Goal: Information Seeking & Learning: Learn about a topic

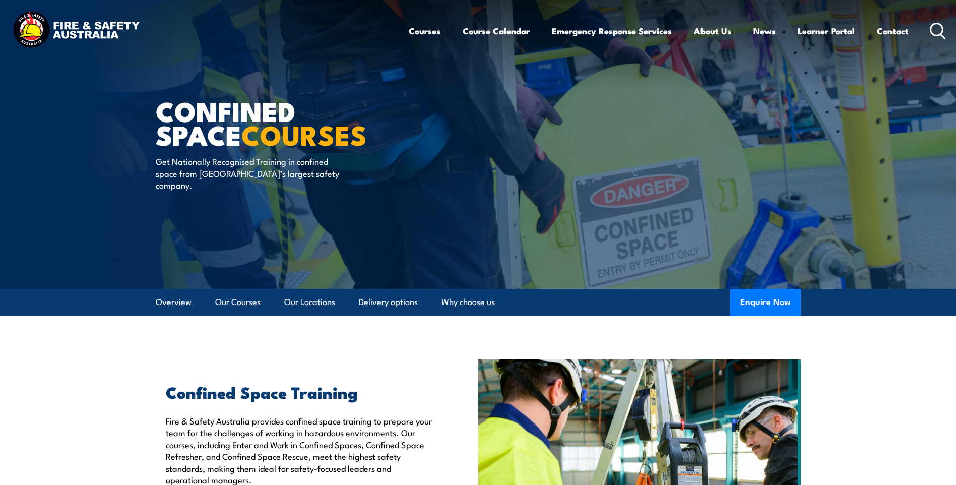
click at [930, 29] on div "Courses Course Calendar Emergency Response Services Services Overview Emergency…" at bounding box center [678, 30] width 538 height 43
click at [936, 32] on icon at bounding box center [938, 31] width 16 height 17
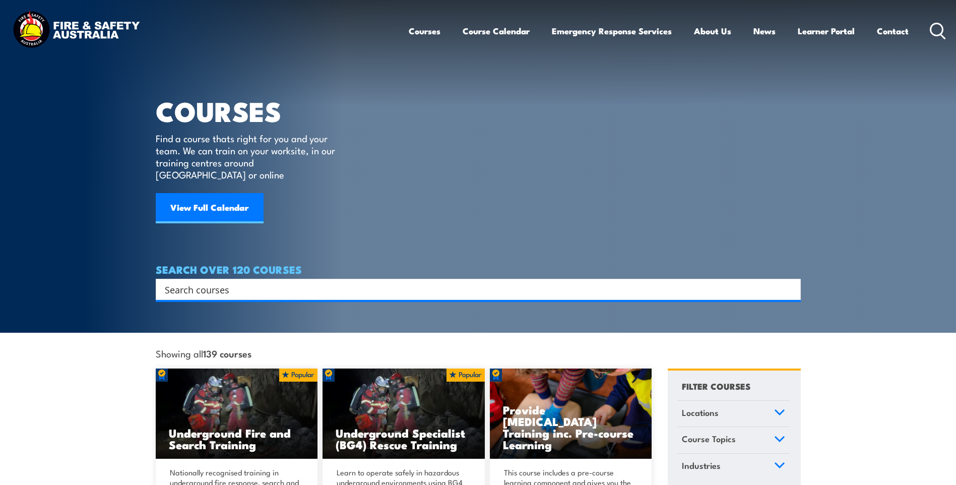
click at [385, 282] on input "Search input" at bounding box center [472, 289] width 614 height 15
type input "warden"
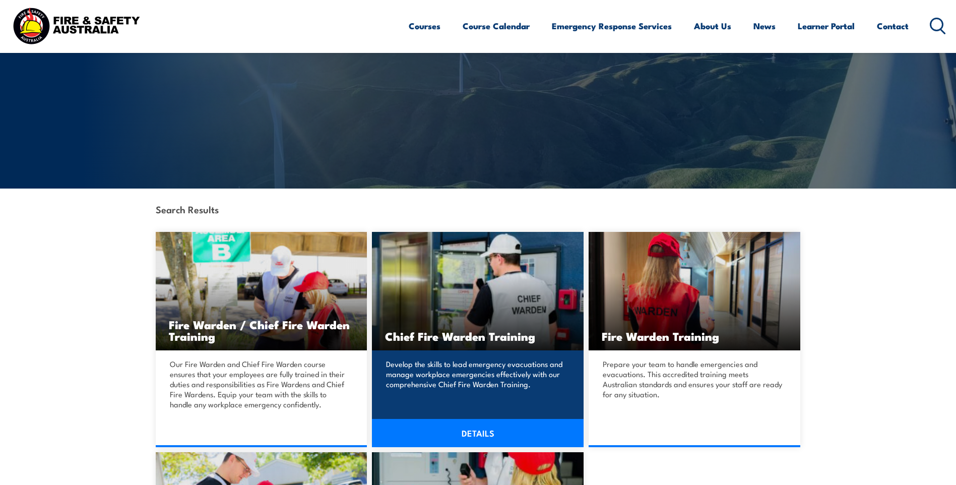
scroll to position [101, 0]
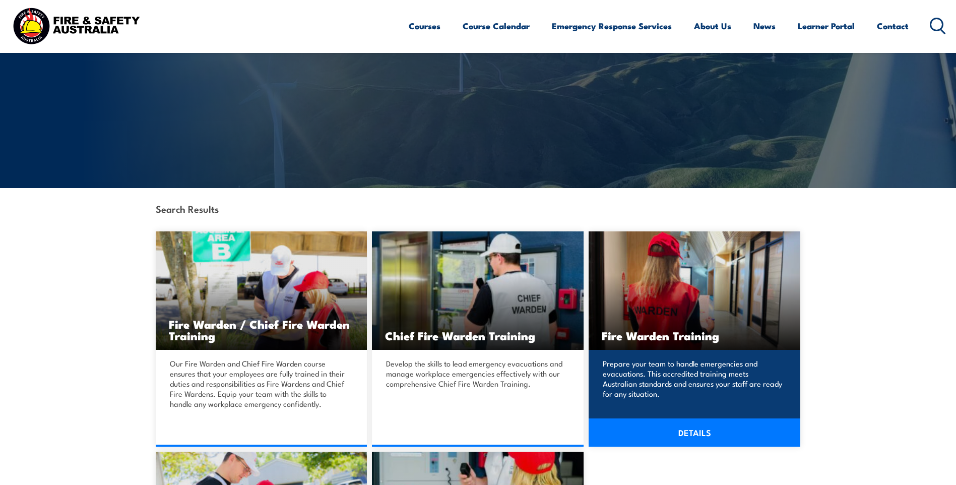
click at [623, 297] on img at bounding box center [695, 290] width 212 height 118
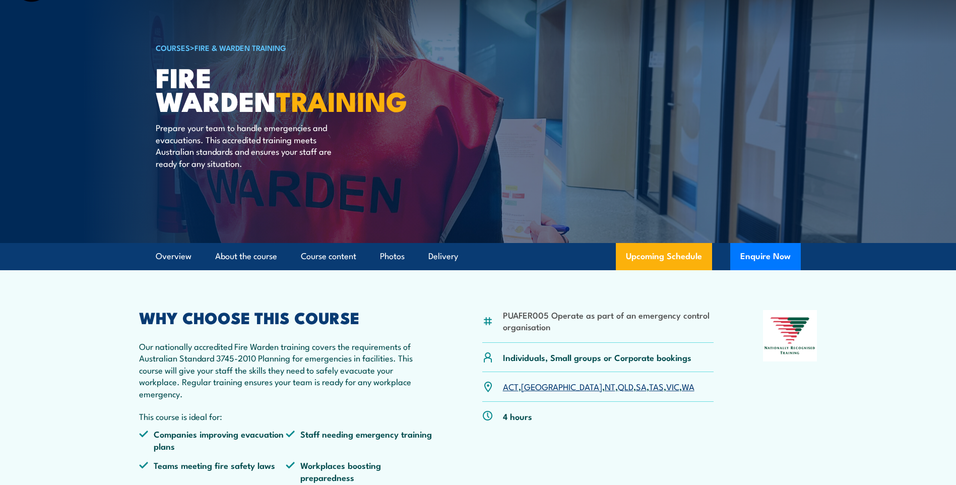
scroll to position [101, 0]
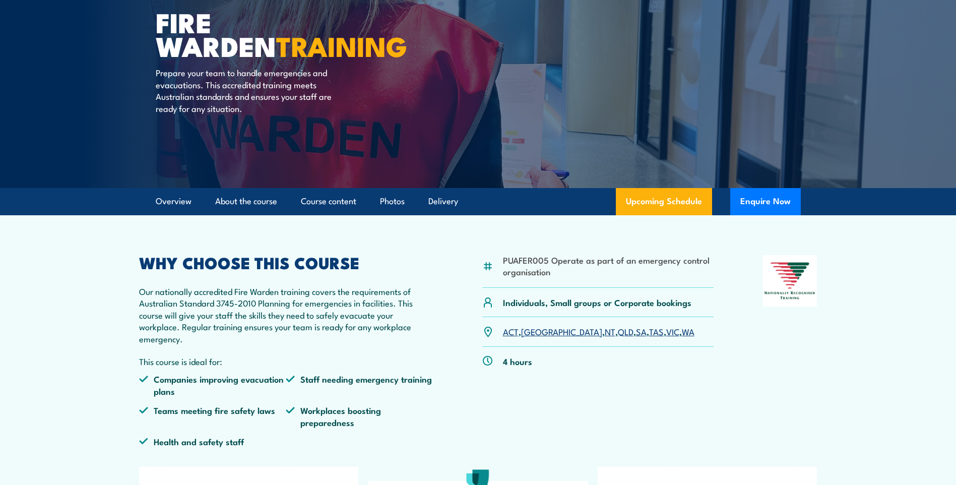
click at [682, 328] on link "WA" at bounding box center [688, 331] width 13 height 12
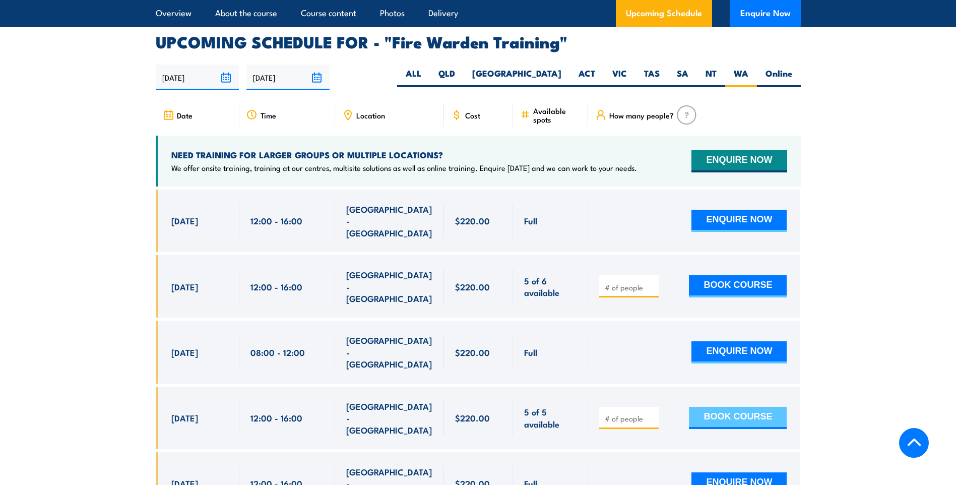
scroll to position [1875, 0]
